Goal: Find specific page/section: Find specific page/section

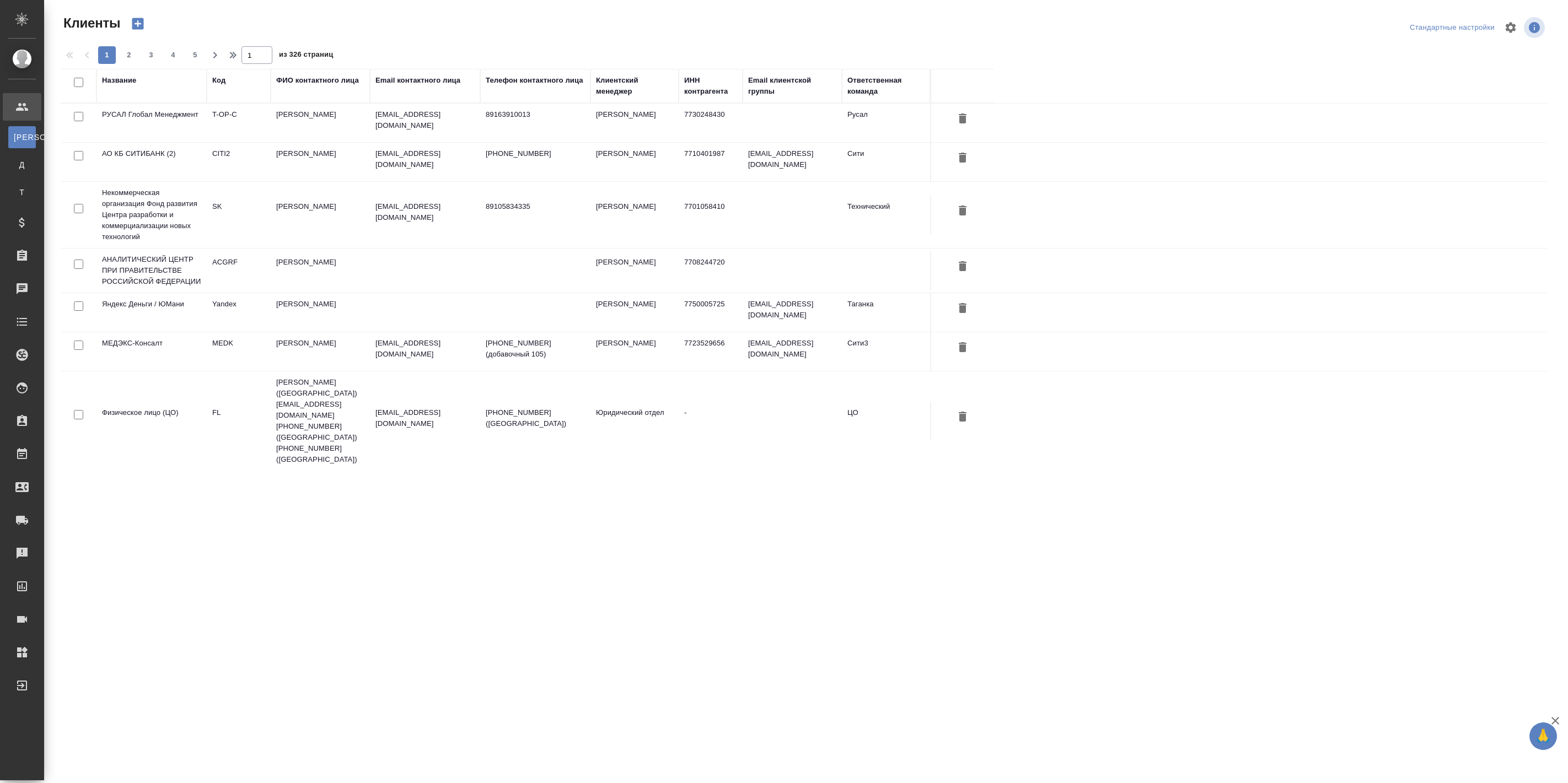
select select "RU"
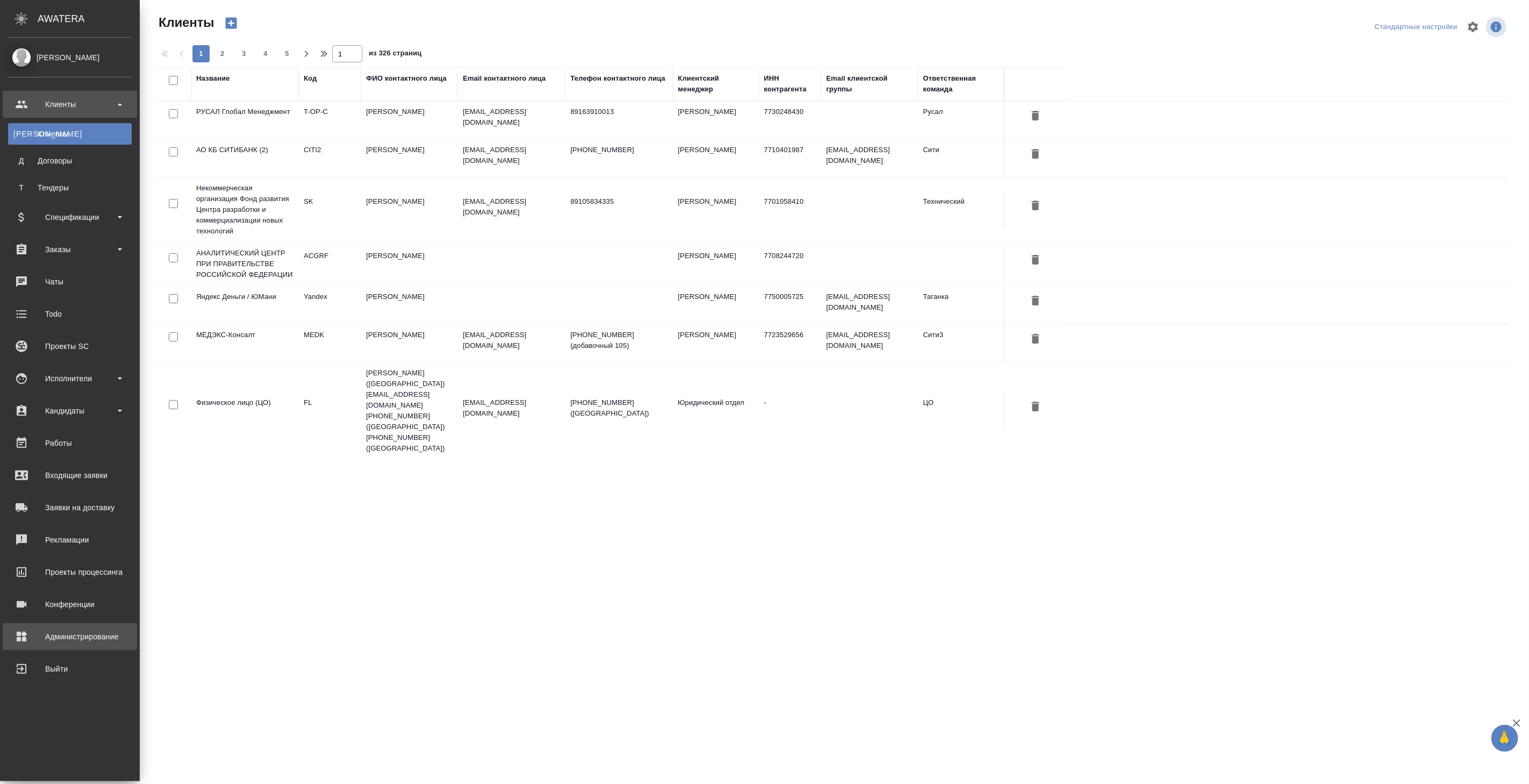
click at [58, 637] on div "Администрирование" at bounding box center [70, 636] width 123 height 16
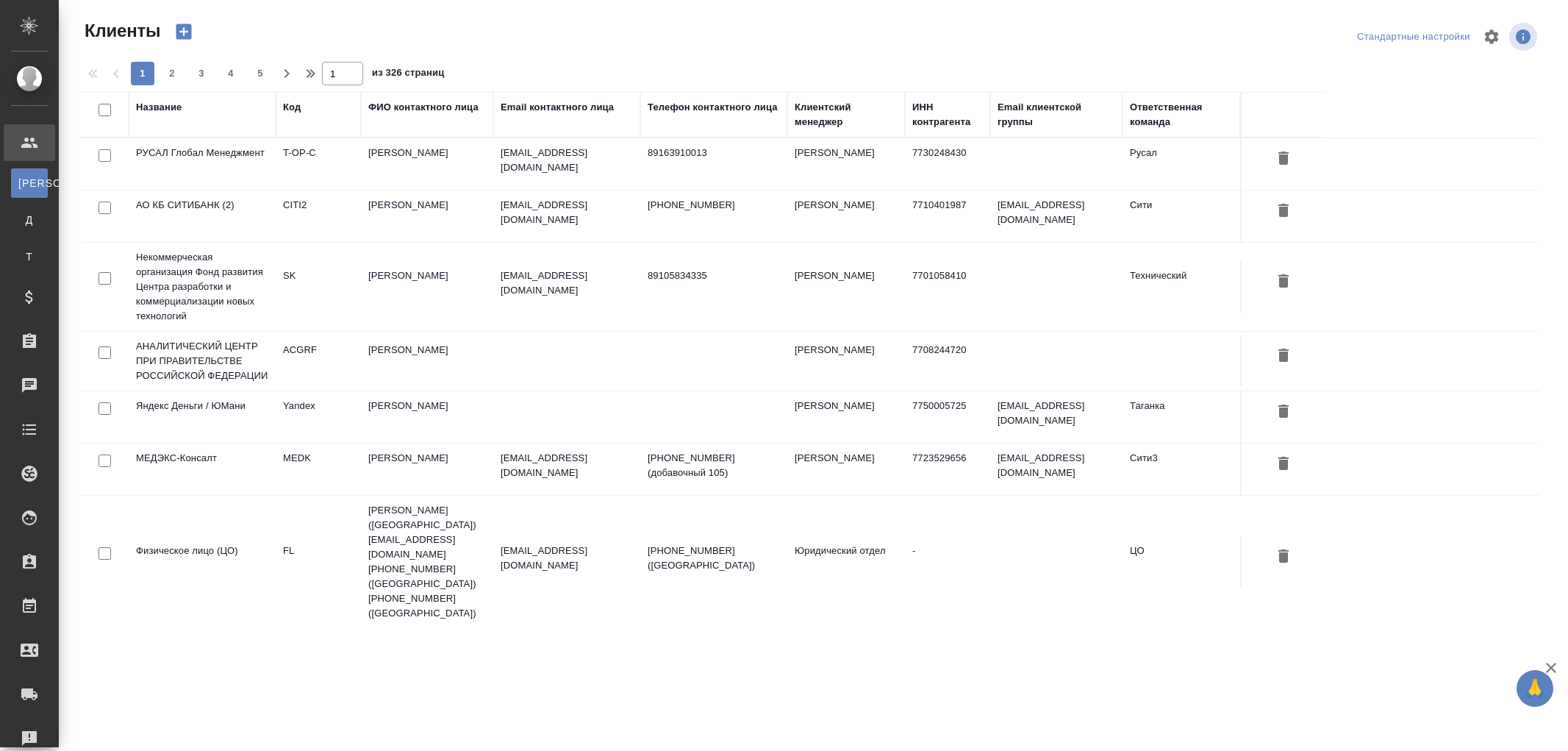
select select "RU"
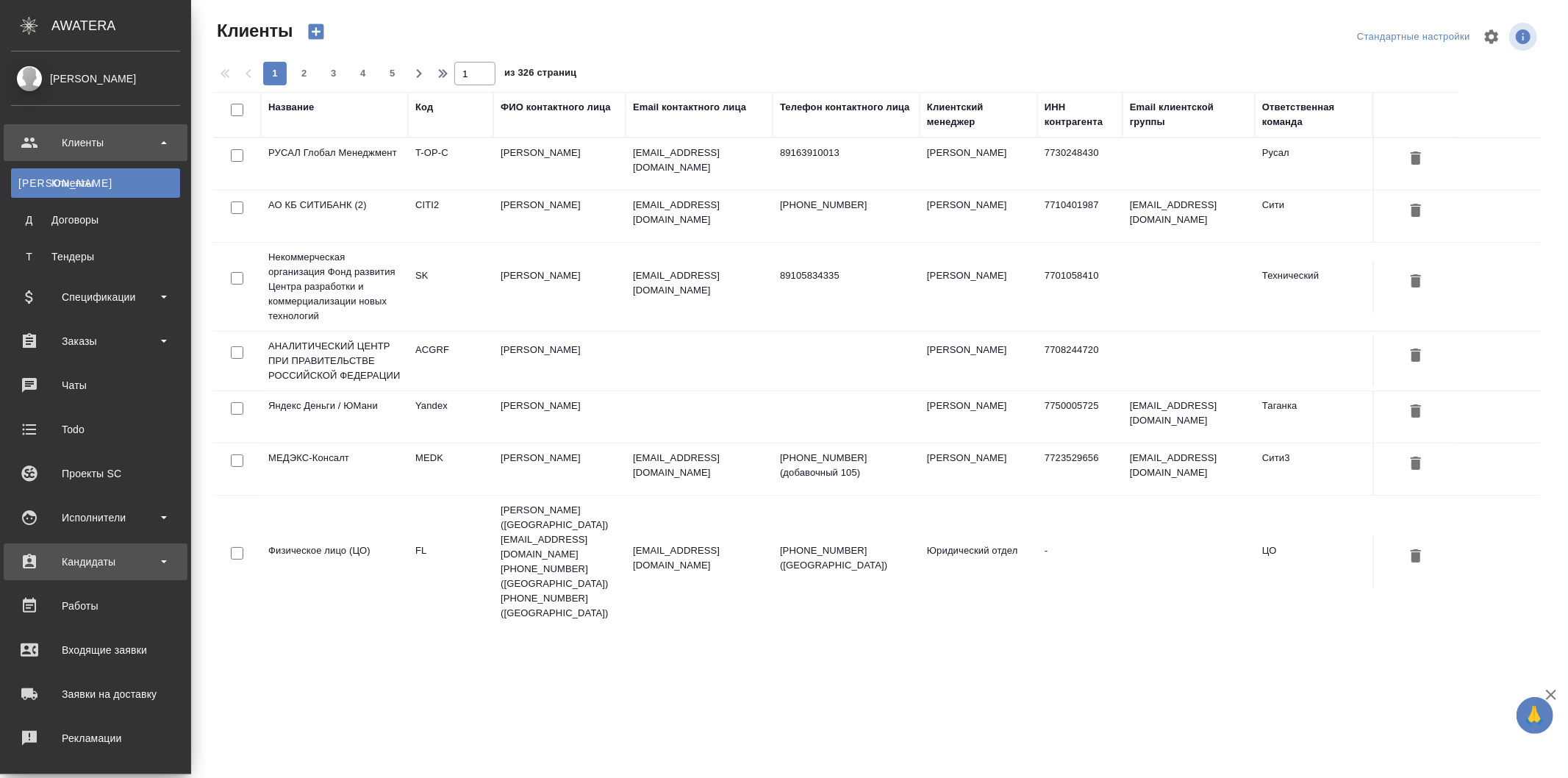
click at [125, 560] on div "Кандидаты" at bounding box center [96, 561] width 169 height 22
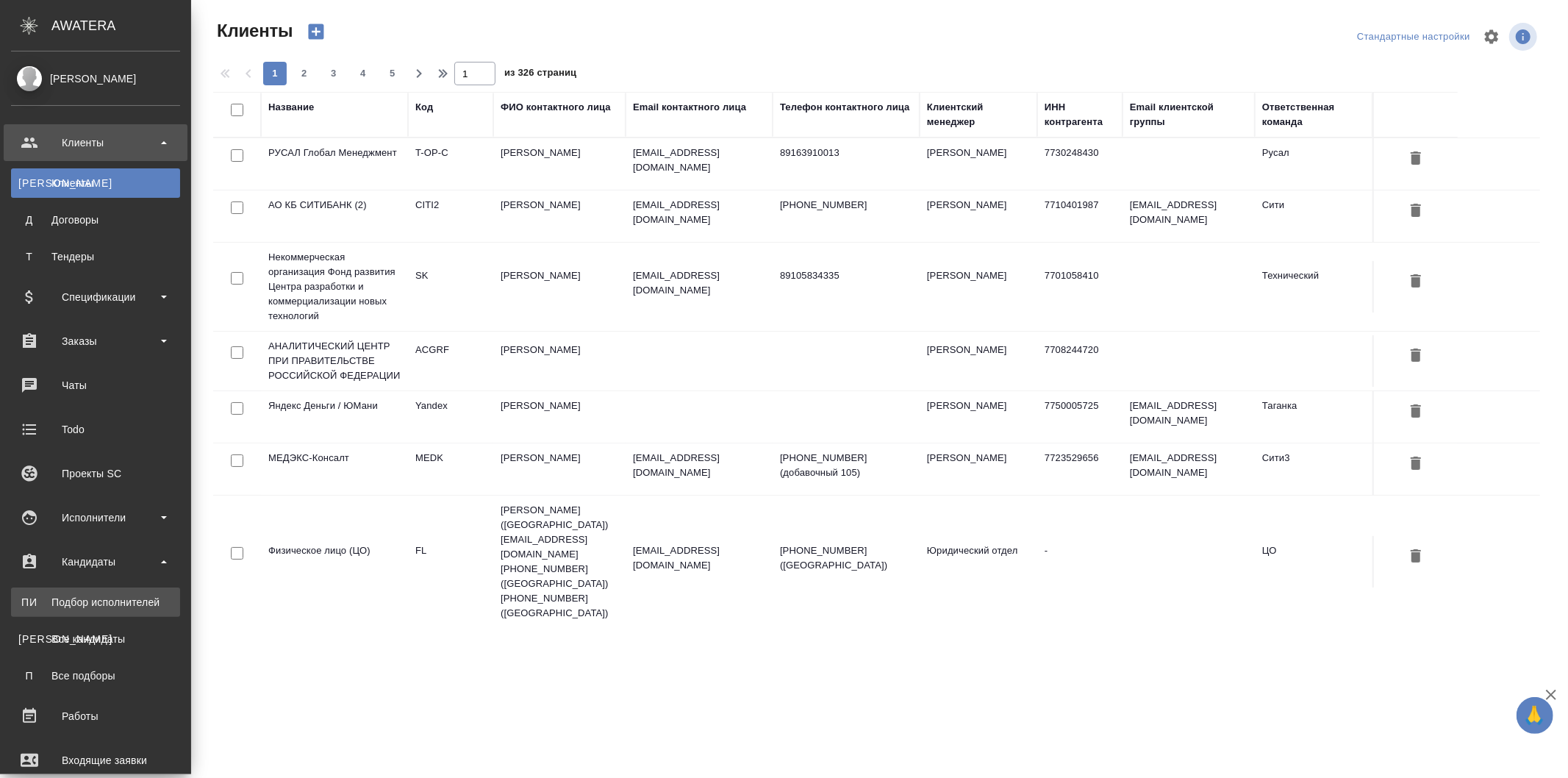
click at [125, 605] on div "Подбор исполнителей" at bounding box center [96, 603] width 154 height 15
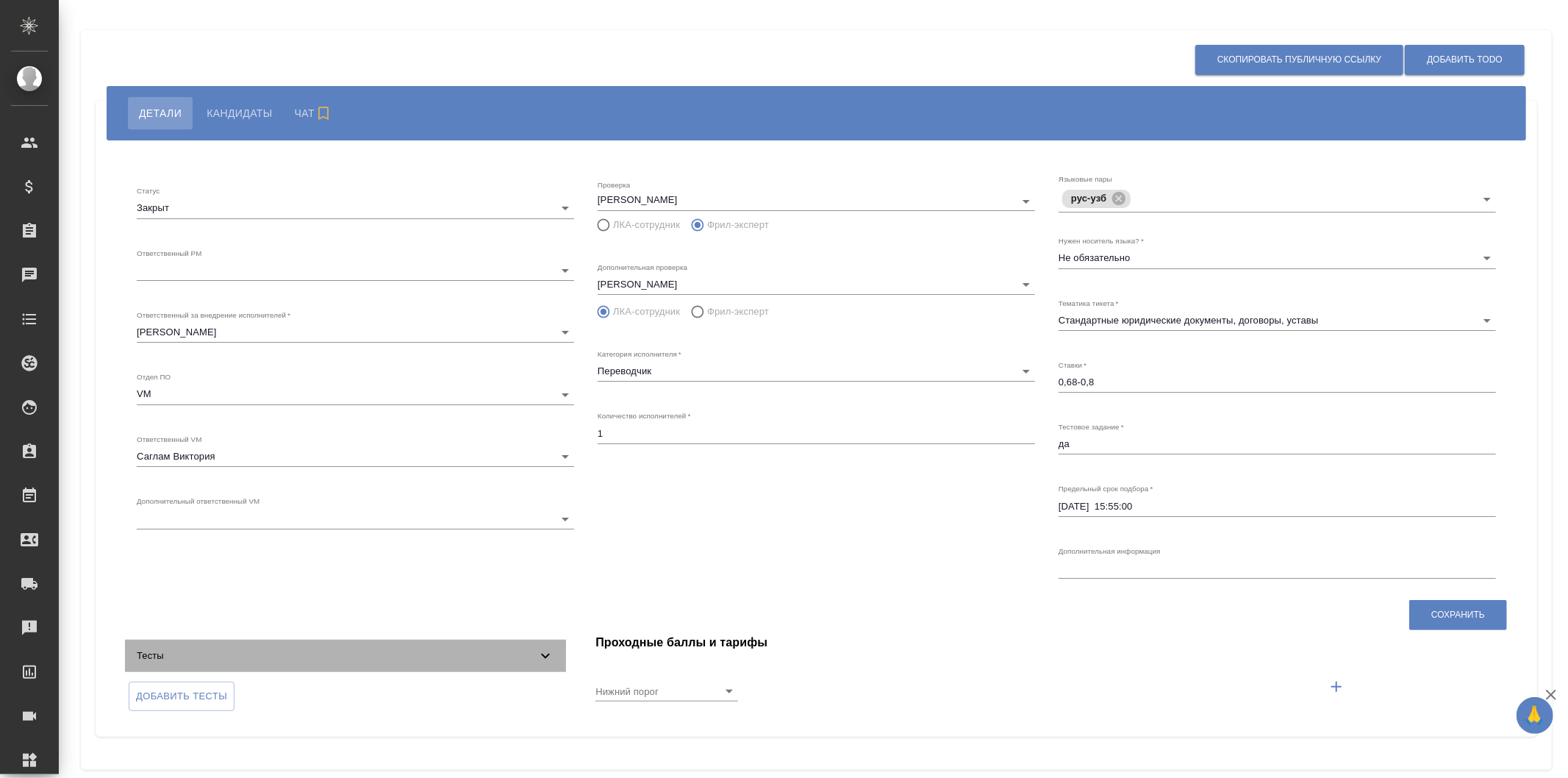
click at [536, 668] on div "Тесты" at bounding box center [345, 656] width 441 height 32
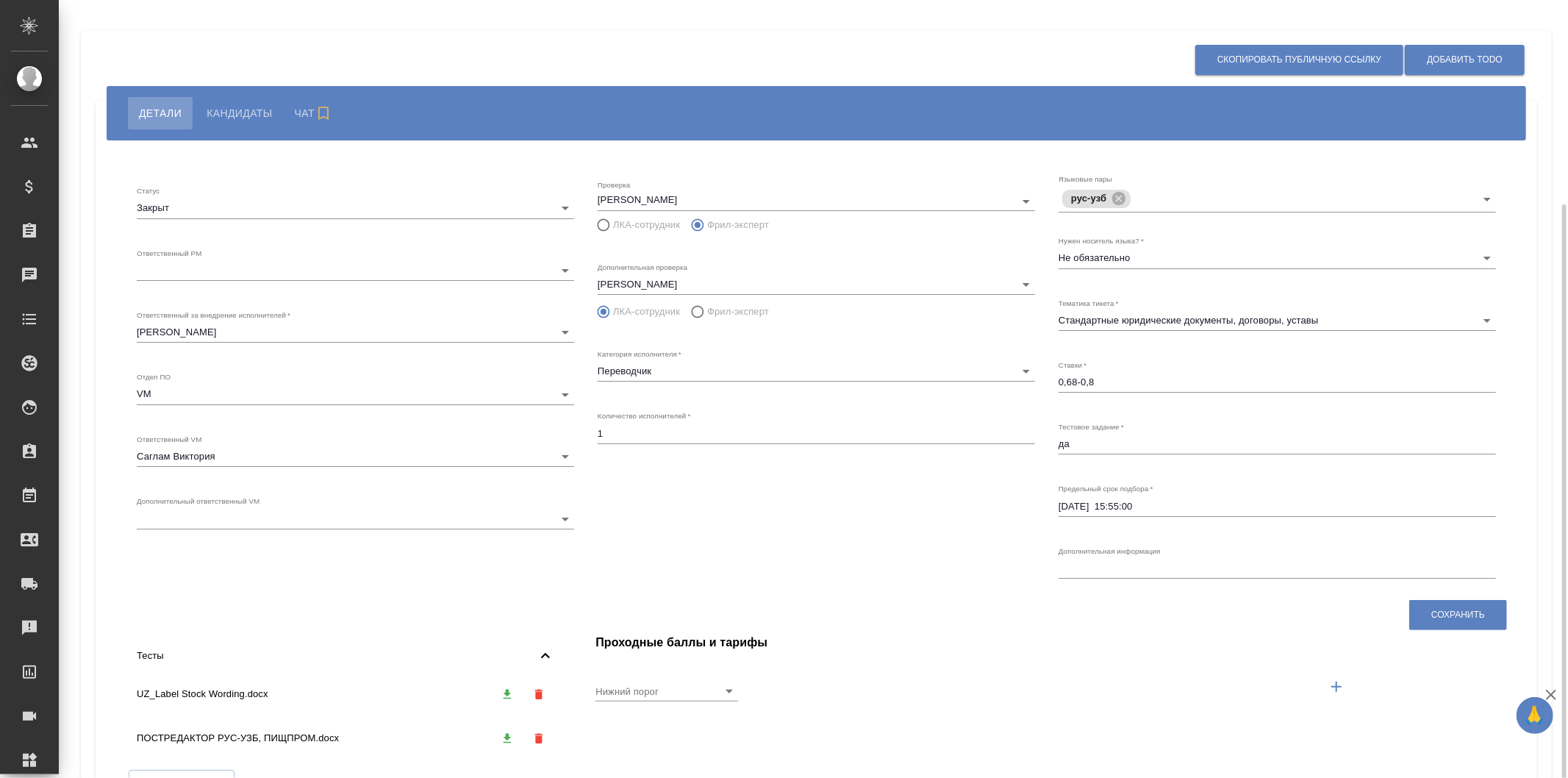
scroll to position [109, 0]
